Goal: Check status

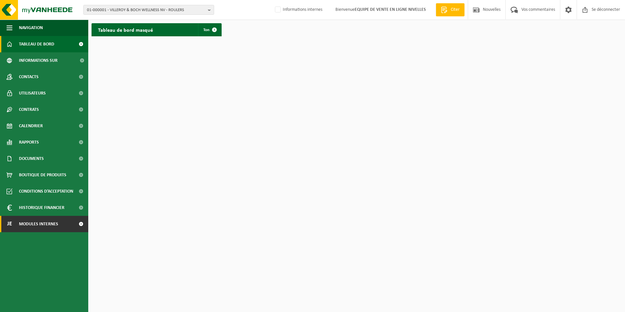
click at [39, 224] on span "Modules internes" at bounding box center [38, 224] width 39 height 16
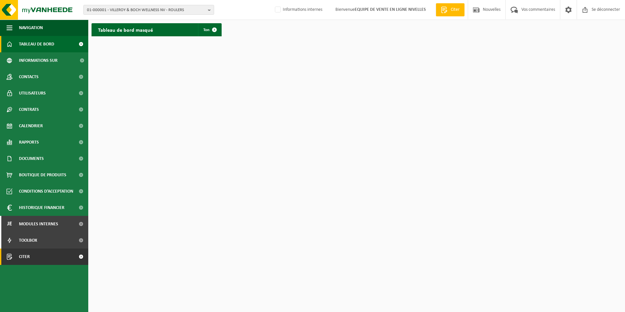
click at [31, 256] on link "Citer" at bounding box center [44, 256] width 88 height 16
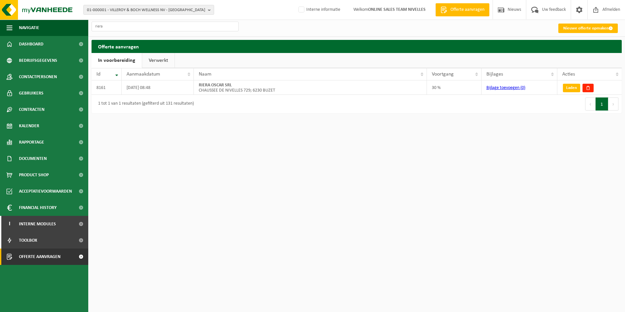
type input "riera"
click at [157, 61] on link "Verwerkt" at bounding box center [158, 60] width 32 height 15
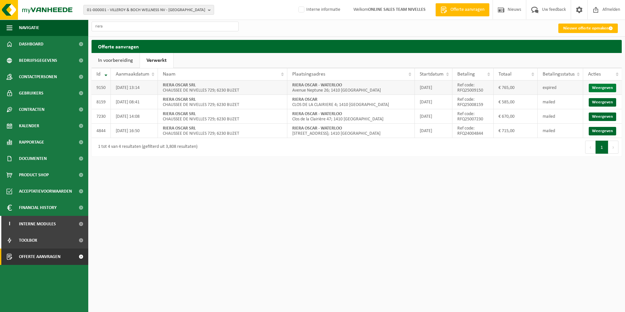
click at [612, 89] on link "Weergeven" at bounding box center [602, 88] width 27 height 8
